Goal: Register for event/course

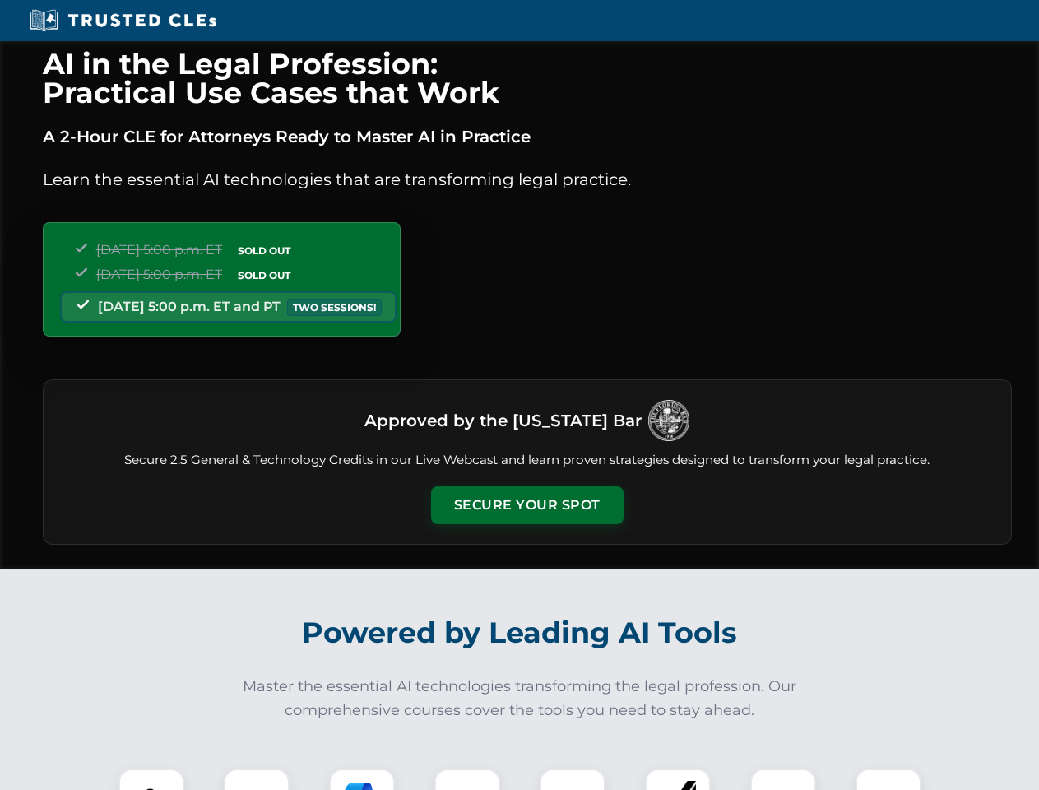
click at [527, 505] on button "Secure Your Spot" at bounding box center [527, 505] width 193 height 38
click at [151, 779] on img at bounding box center [152, 802] width 48 height 48
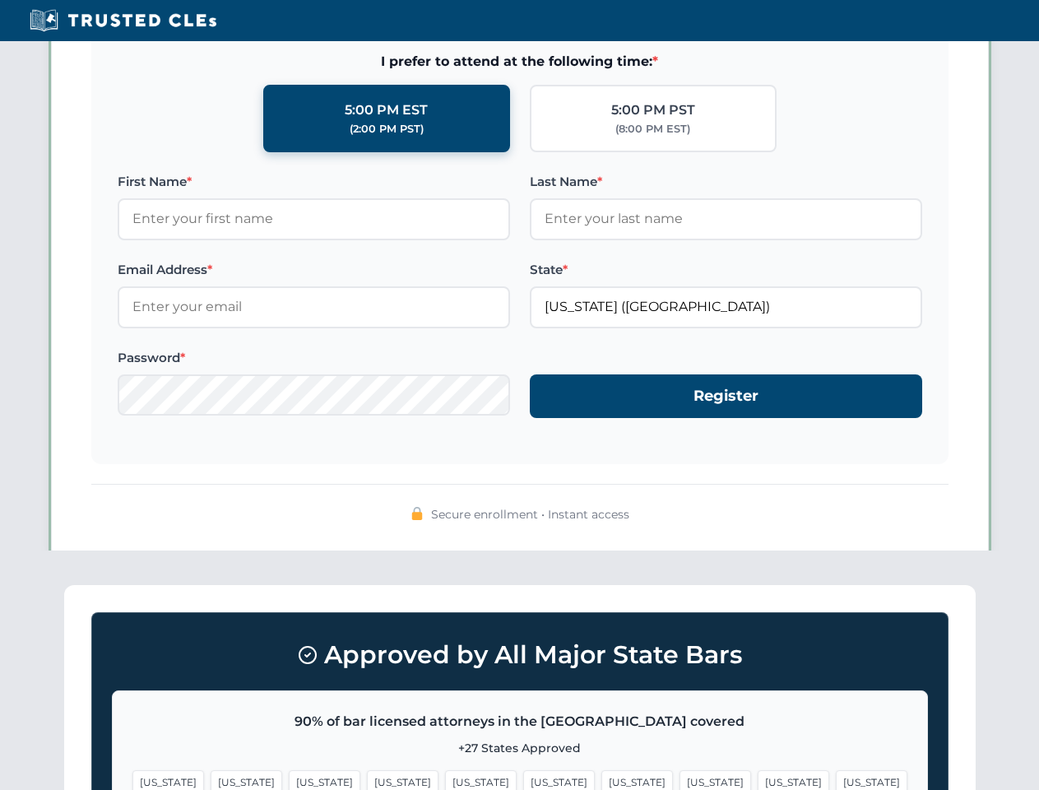
click at [602, 779] on span "[US_STATE]" at bounding box center [638, 782] width 72 height 24
click at [758, 779] on span "[US_STATE]" at bounding box center [794, 782] width 72 height 24
